Goal: Find specific page/section: Find specific page/section

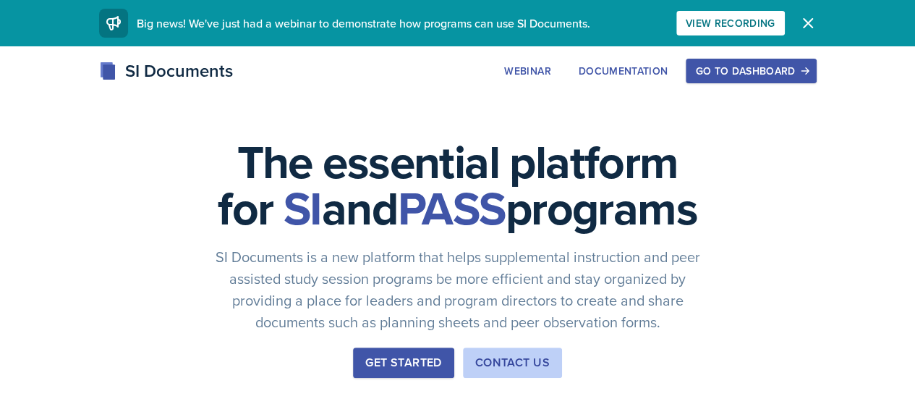
click at [807, 68] on div "Go to Dashboard" at bounding box center [750, 71] width 111 height 12
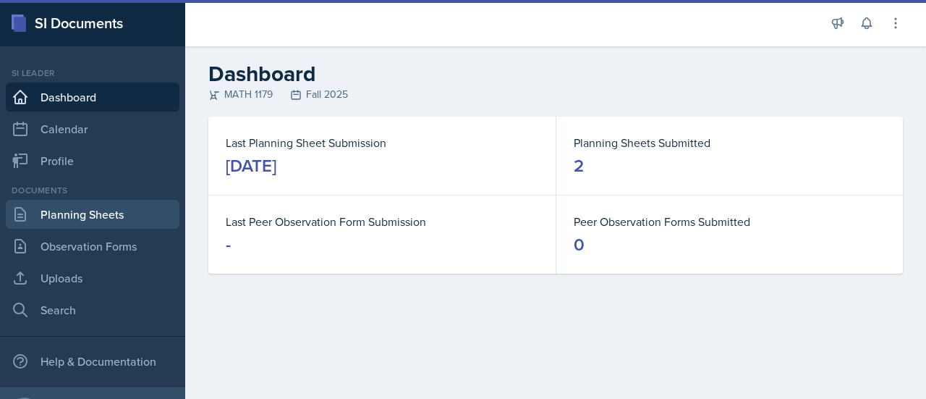
click at [139, 223] on link "Planning Sheets" at bounding box center [93, 214] width 174 height 29
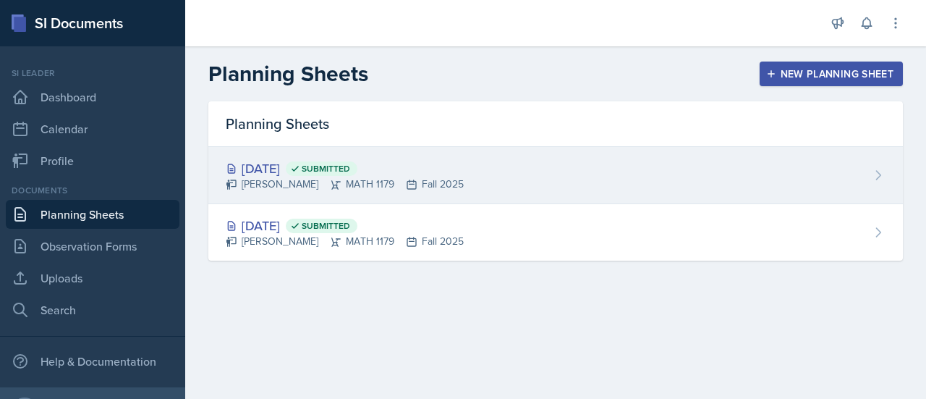
click at [428, 178] on div "[PERSON_NAME] MATH 1179 Fall 2025" at bounding box center [345, 184] width 238 height 15
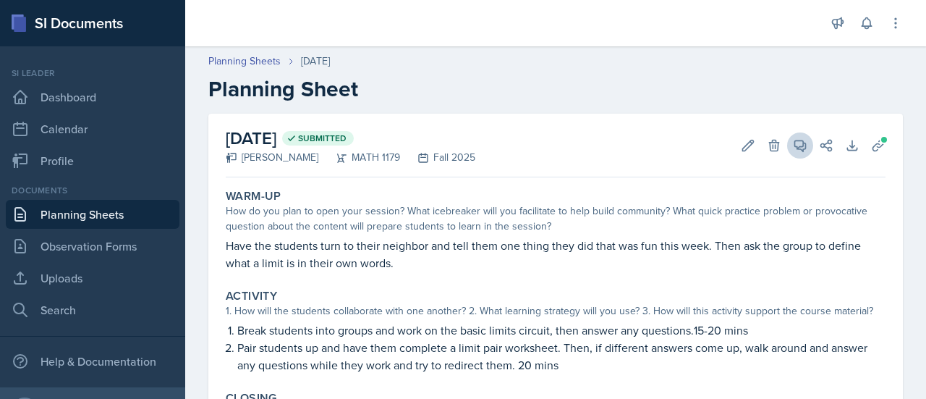
click at [793, 151] on icon at bounding box center [800, 145] width 14 height 14
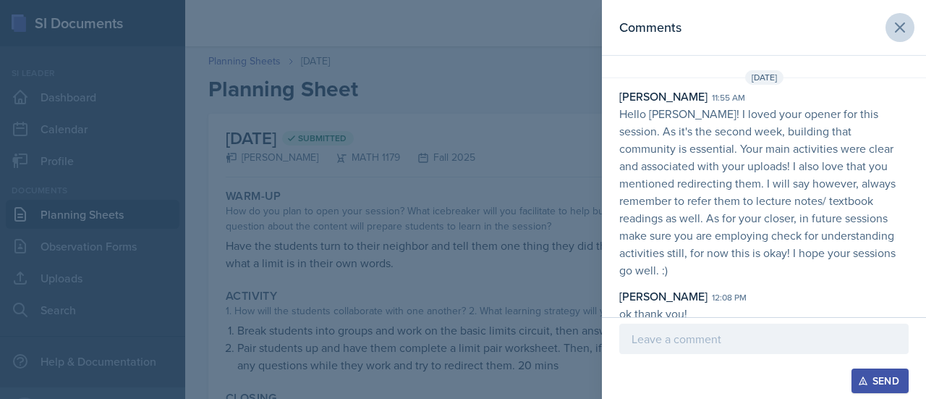
click at [901, 35] on icon at bounding box center [900, 27] width 17 height 17
